Goal: Information Seeking & Learning: Learn about a topic

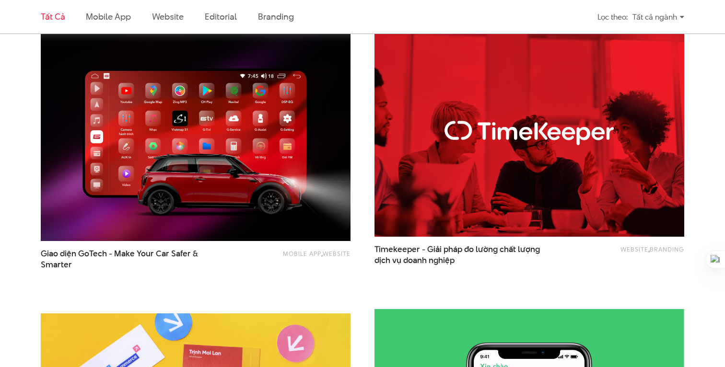
scroll to position [1449, 0]
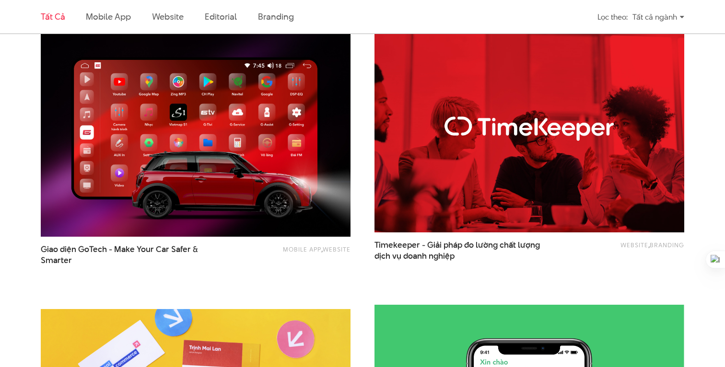
click at [165, 175] on img at bounding box center [195, 133] width 341 height 228
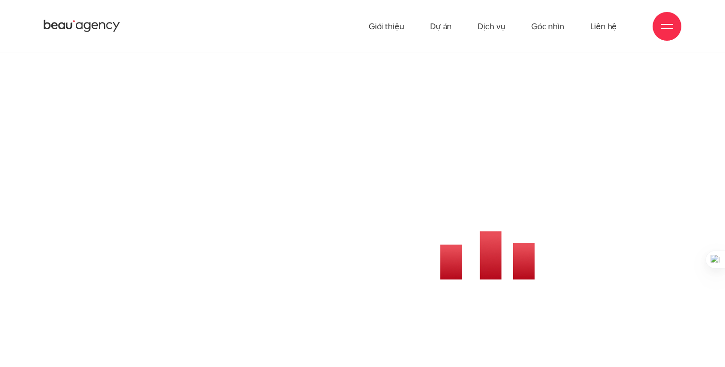
scroll to position [1065, 0]
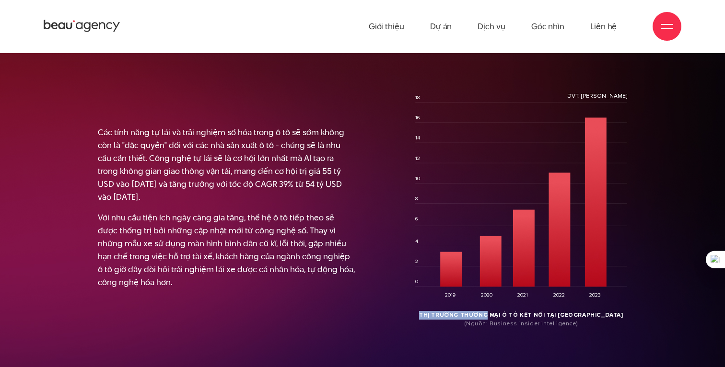
drag, startPoint x: 551, startPoint y: 191, endPoint x: 513, endPoint y: 317, distance: 131.9
click at [513, 317] on div "ĐVT: Triệu USD 0 4 2 6 8 10 12 14 16 18 2019 2020" at bounding box center [521, 211] width 212 height 234
click at [491, 307] on div "ĐVT: Triệu USD 0 4 2 6 8 10 12 14 16 18 2019 2020" at bounding box center [521, 211] width 212 height 234
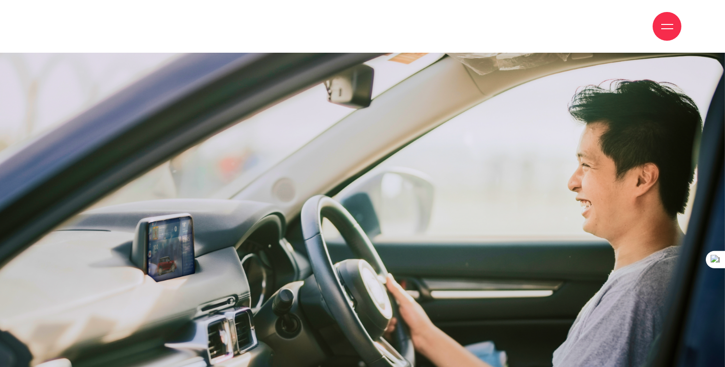
scroll to position [6640, 0]
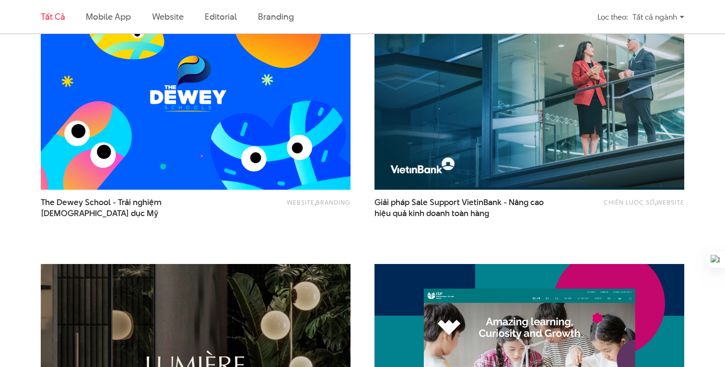
scroll to position [665, 0]
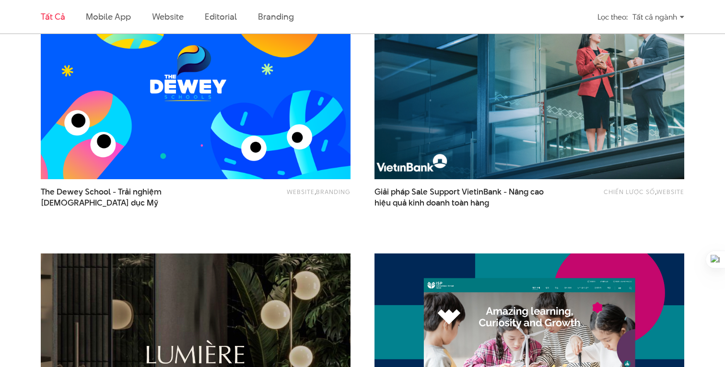
click at [604, 116] on img at bounding box center [529, 75] width 341 height 228
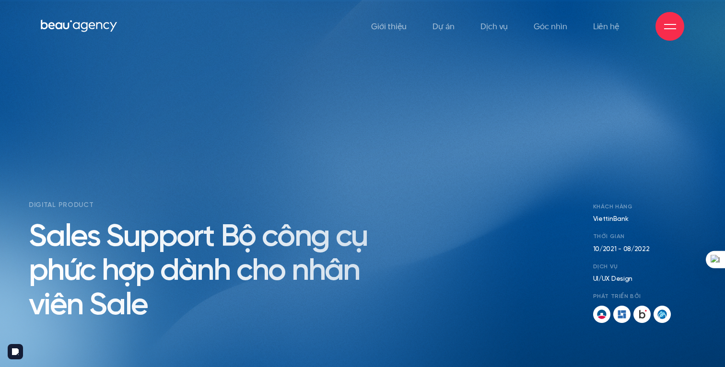
scroll to position [0, 0]
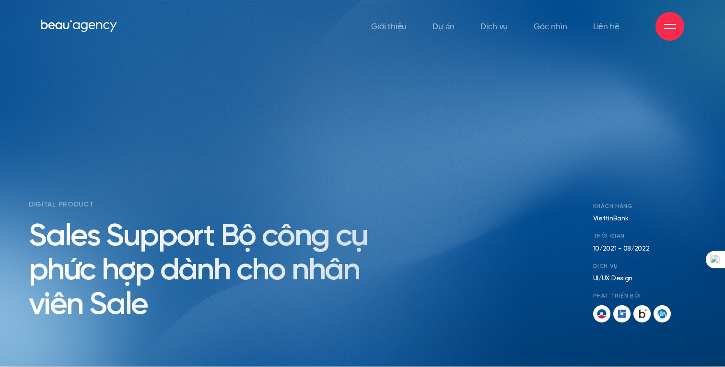
click at [350, 237] on h2 "Sales Support Bộ công cụ phức hợp dành cho nhân viên Sale" at bounding box center [221, 271] width 385 height 103
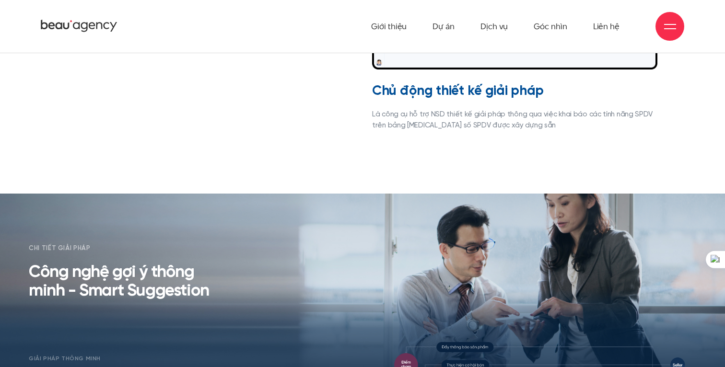
scroll to position [5681, 0]
